Goal: Task Accomplishment & Management: Manage account settings

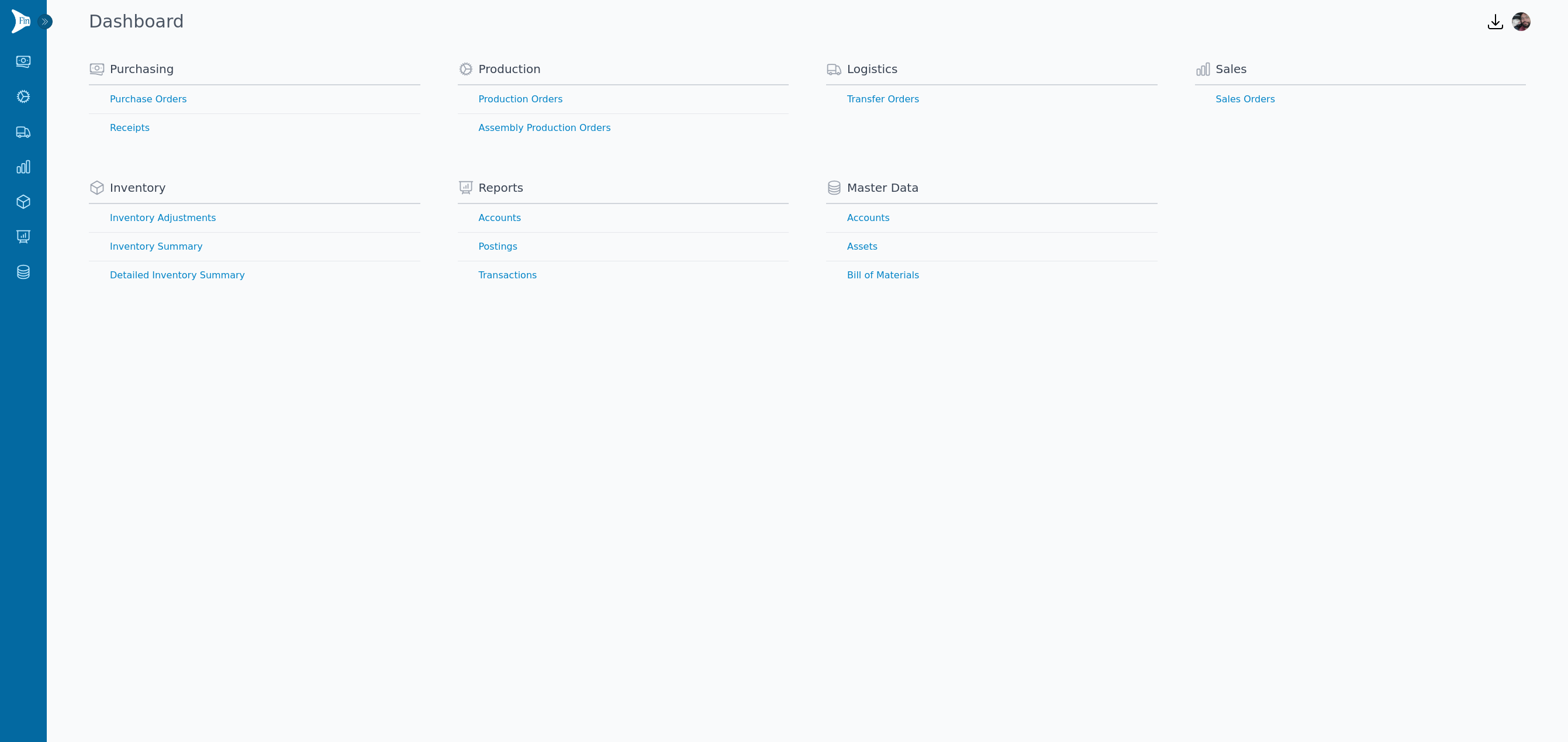
click at [714, 435] on body "Purchasing Purchase Orders Receipts Production Production Orders Assembly Produ…" at bounding box center [784, 371] width 1568 height 742
click at [1528, 24] on img "button" at bounding box center [1521, 22] width 19 height 19
click at [1480, 77] on button "Sign out" at bounding box center [1474, 70] width 112 height 21
